Goal: Check status: Check status

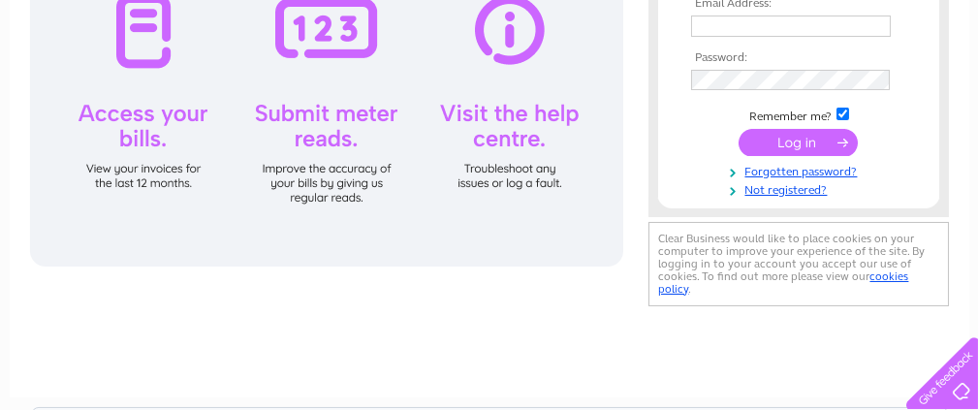
type input "andy@thehideawaymanchester.com"
click at [787, 134] on input "submit" at bounding box center [798, 142] width 119 height 27
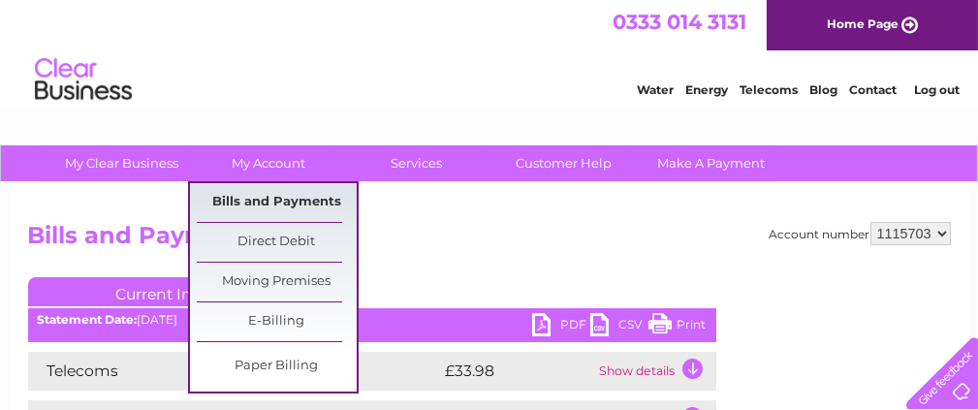
click at [274, 196] on link "Bills and Payments" at bounding box center [277, 202] width 160 height 39
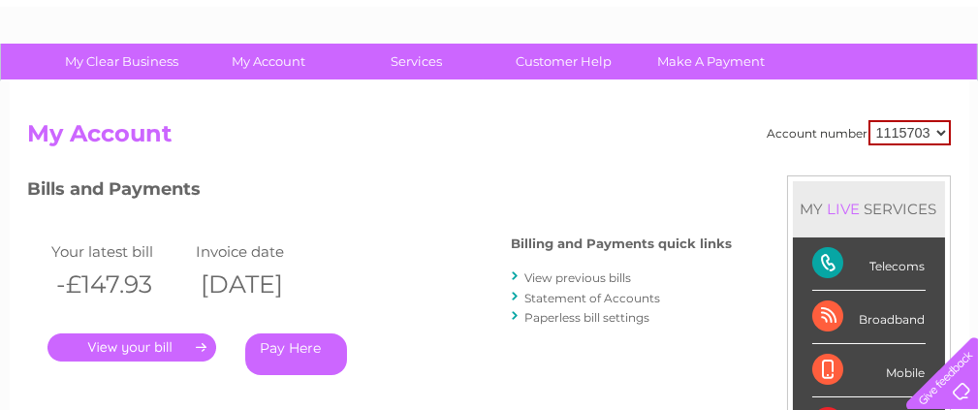
scroll to position [194, 0]
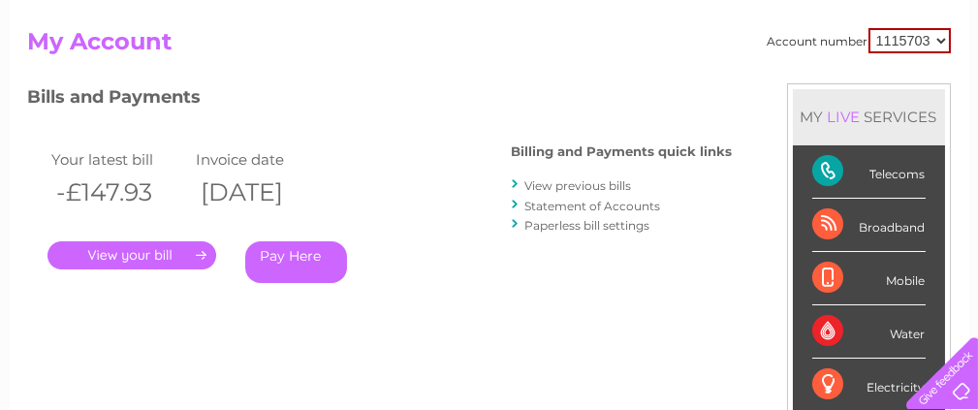
click at [585, 180] on link "View previous bills" at bounding box center [578, 185] width 107 height 15
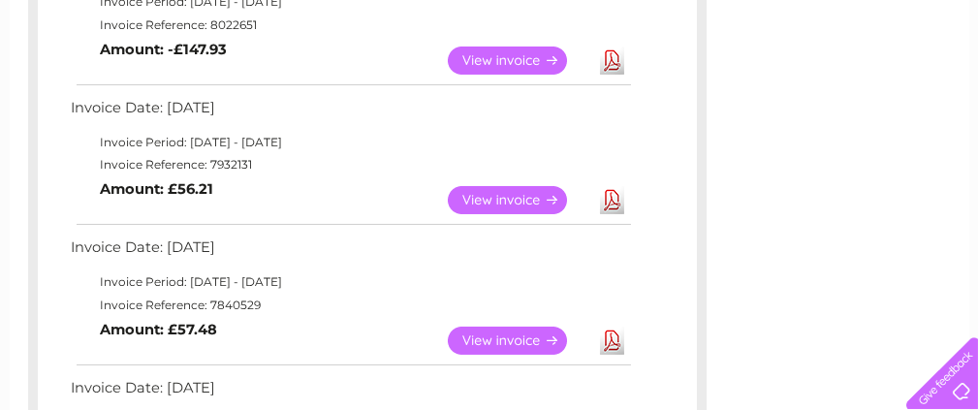
scroll to position [388, 0]
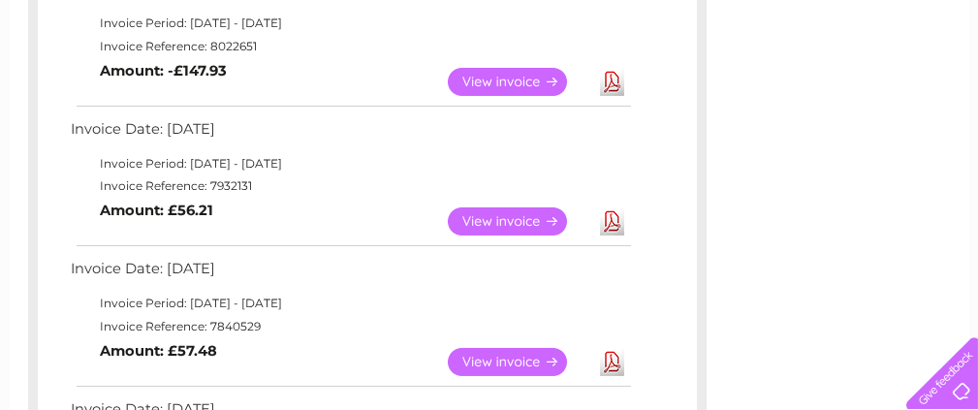
click at [522, 81] on link "View" at bounding box center [519, 82] width 142 height 28
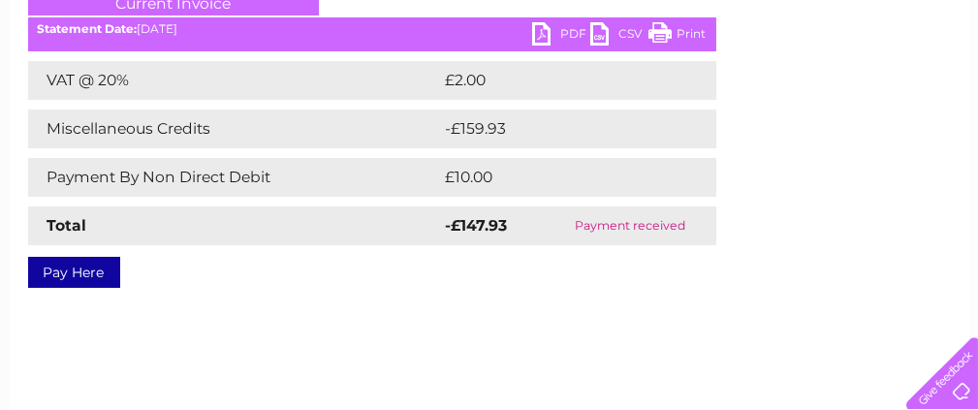
scroll to position [194, 0]
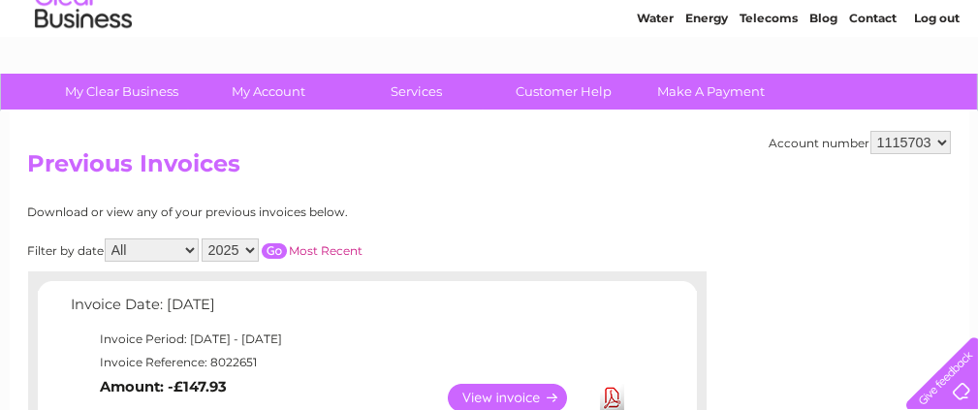
scroll to position [97, 0]
